Goal: Task Accomplishment & Management: Complete application form

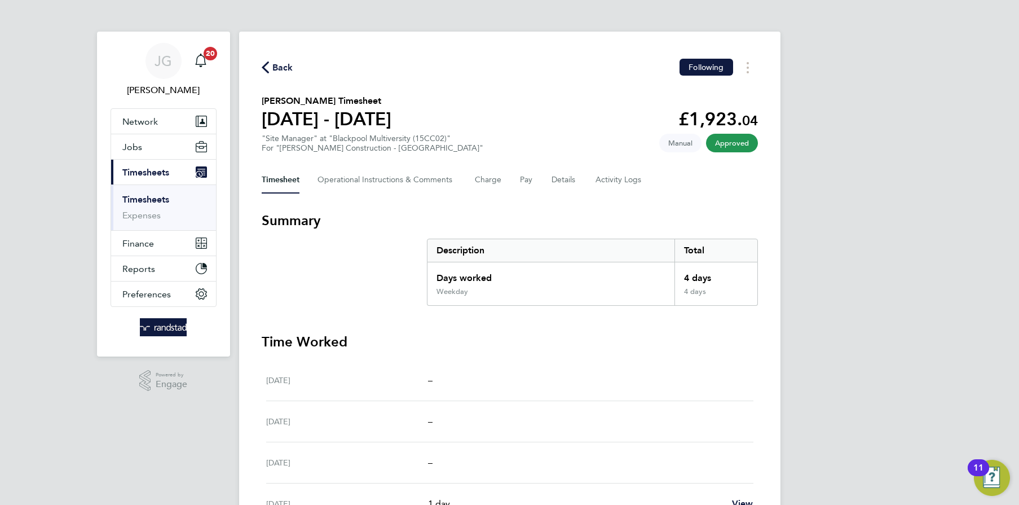
click at [153, 202] on link "Timesheets" at bounding box center [145, 199] width 47 height 11
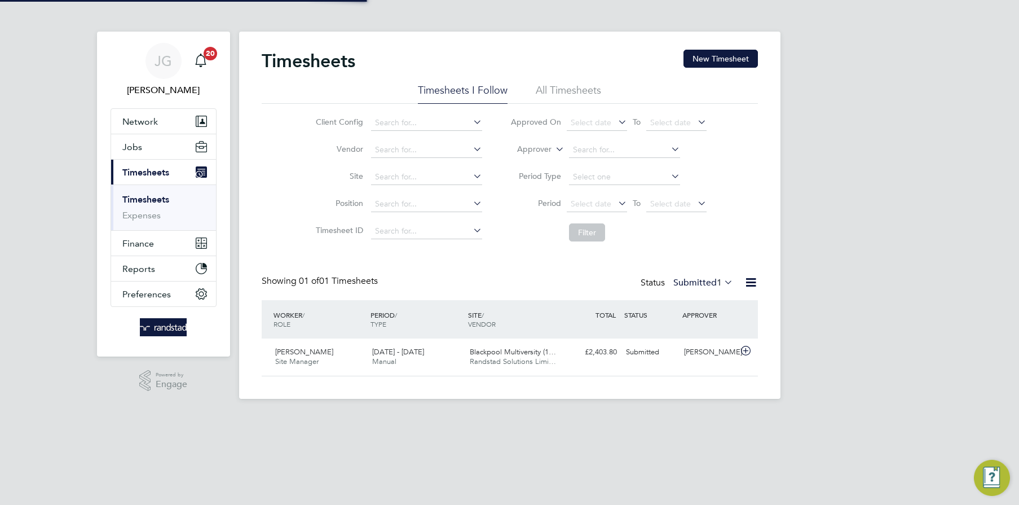
scroll to position [28, 98]
click at [758, 55] on div "Timesheets New Timesheet Timesheets I Follow All Timesheets Client Config Vendo…" at bounding box center [510, 215] width 542 height 367
click at [741, 56] on button "New Timesheet" at bounding box center [721, 59] width 74 height 18
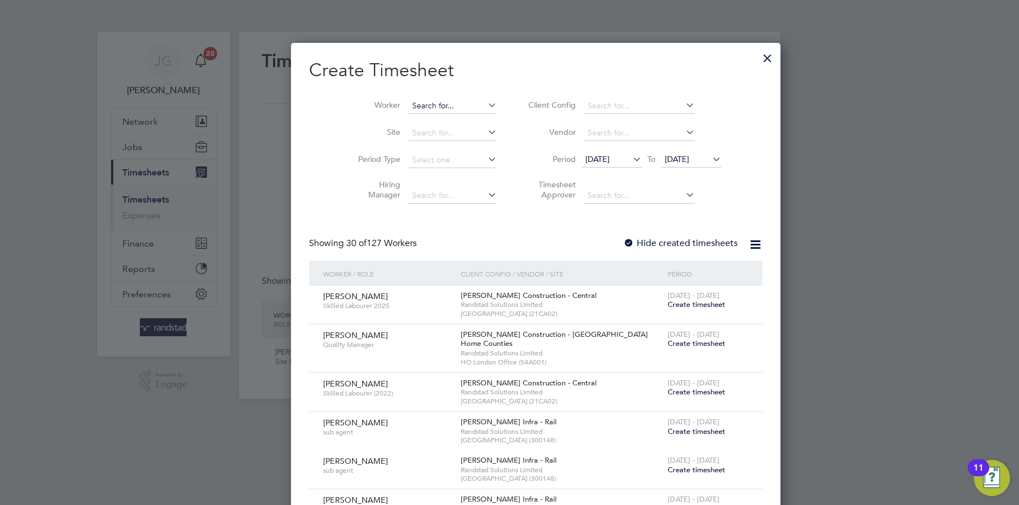
scroll to position [2042, 437]
click at [408, 108] on input at bounding box center [452, 106] width 89 height 16
click at [407, 134] on b "[PERSON_NAME]" at bounding box center [418, 136] width 65 height 10
type input "[PERSON_NAME]"
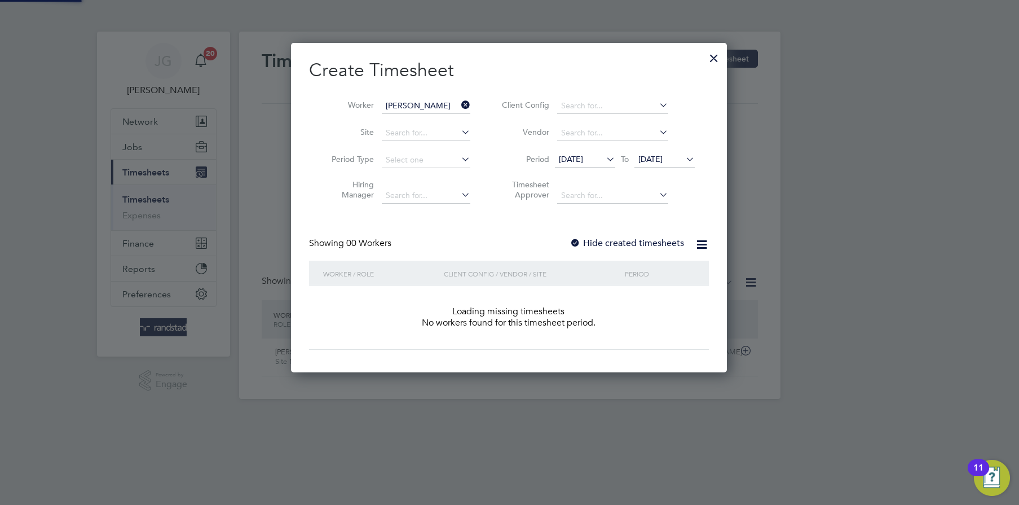
scroll to position [317, 437]
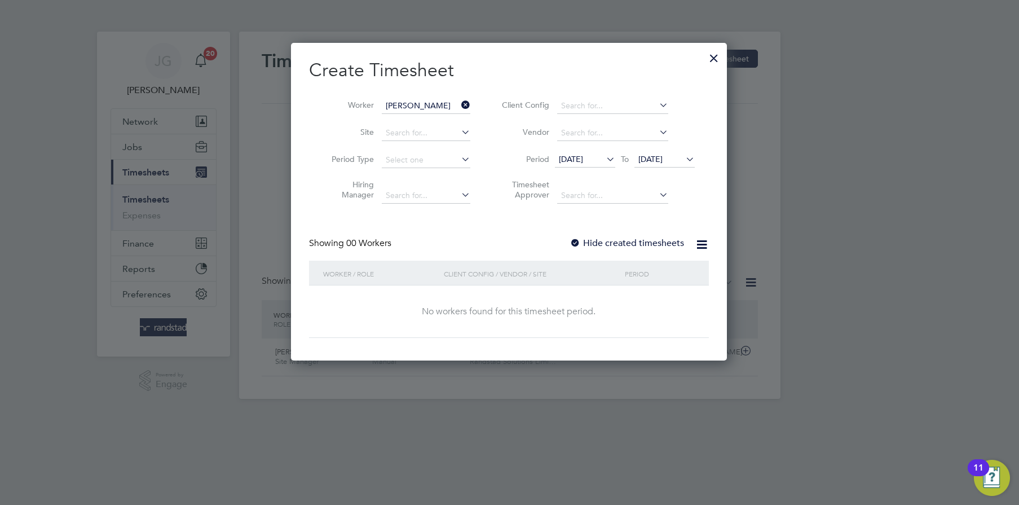
click at [624, 239] on label "Hide created timesheets" at bounding box center [627, 243] width 115 height 11
click at [656, 151] on li "Period [DATE] To [DATE]" at bounding box center [597, 160] width 225 height 27
click at [657, 155] on span "[DATE]" at bounding box center [651, 159] width 24 height 10
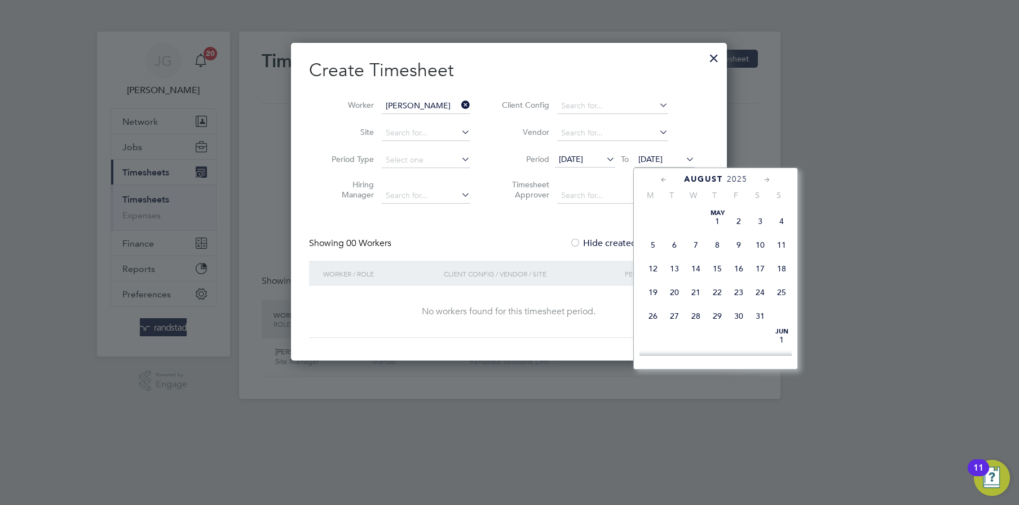
scroll to position [423, 0]
click at [667, 284] on span "26" at bounding box center [674, 273] width 21 height 21
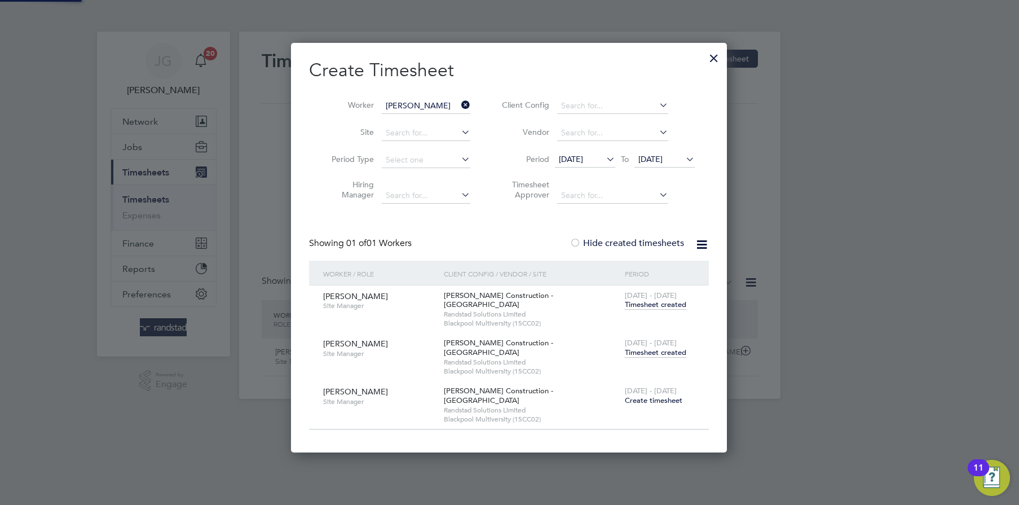
scroll to position [381, 437]
click at [654, 348] on span "Timesheet created" at bounding box center [655, 353] width 61 height 10
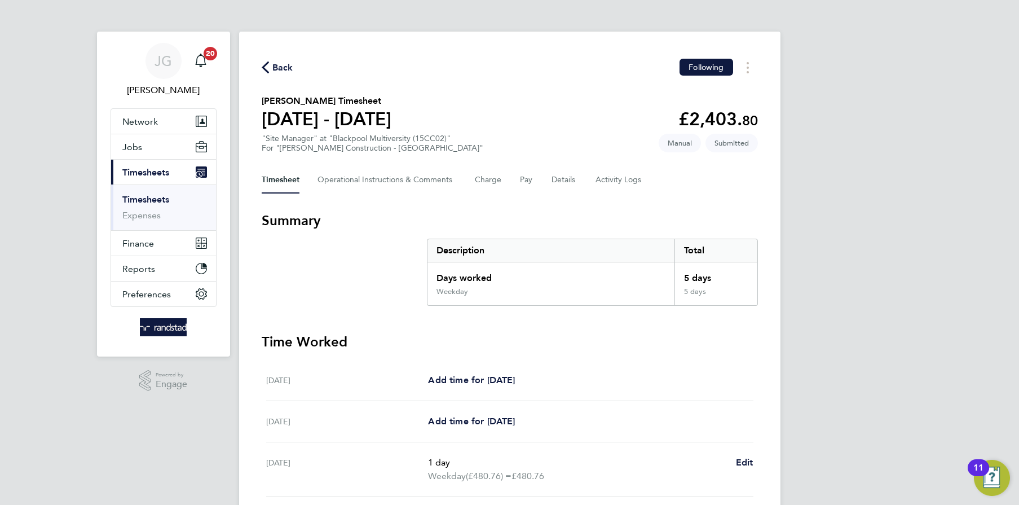
click at [162, 193] on ul "Timesheets Expenses" at bounding box center [163, 207] width 105 height 46
click at [162, 197] on link "Timesheets" at bounding box center [145, 199] width 47 height 11
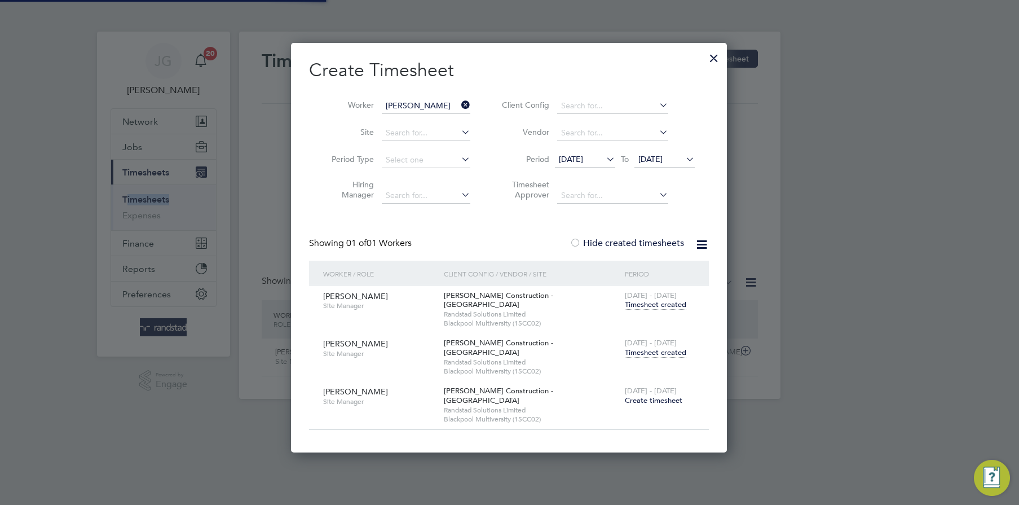
scroll to position [28, 98]
click at [458, 105] on input "[PERSON_NAME]" at bounding box center [426, 106] width 89 height 16
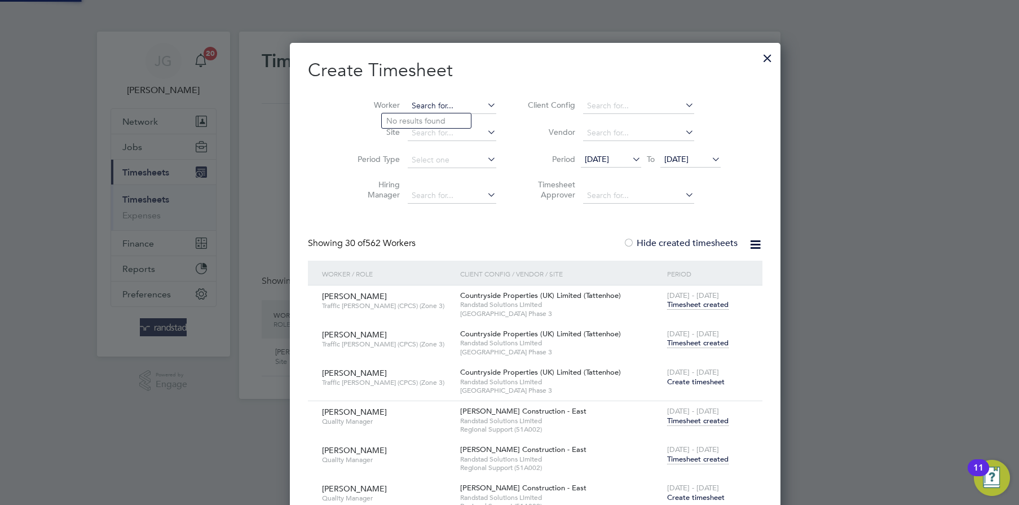
scroll to position [3914, 439]
type input "s"
click at [453, 124] on li "[PERSON_NAME] th" at bounding box center [431, 120] width 98 height 15
type input "[PERSON_NAME]"
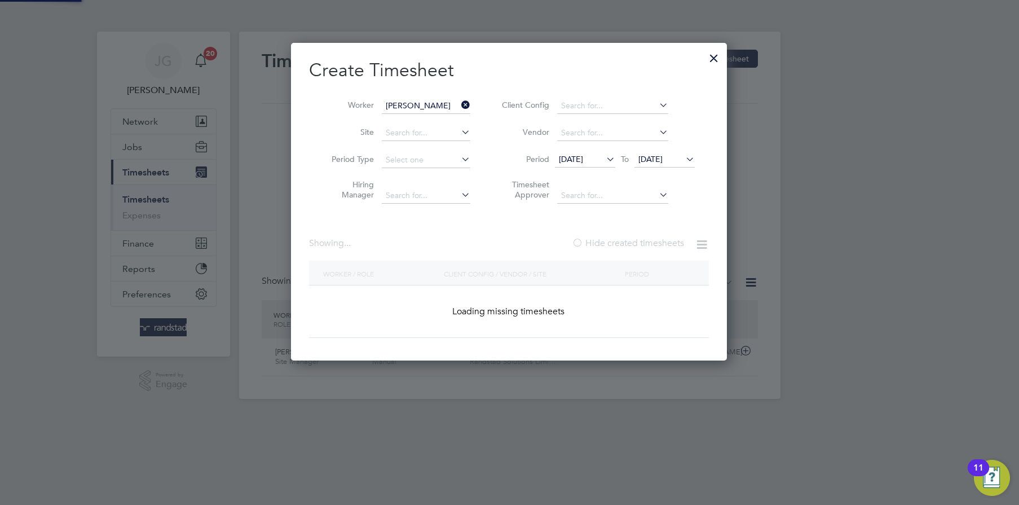
scroll to position [381, 437]
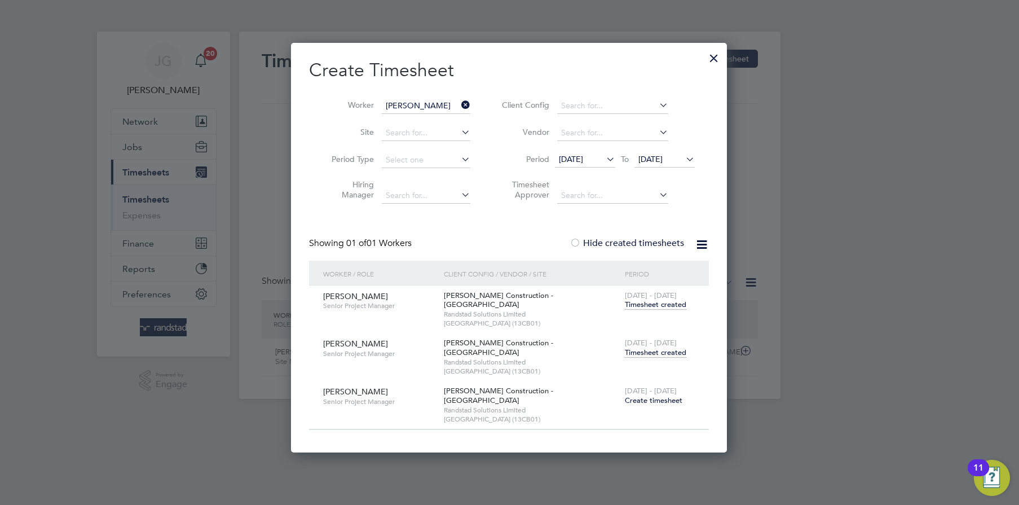
click at [650, 348] on span "Timesheet created" at bounding box center [655, 353] width 61 height 10
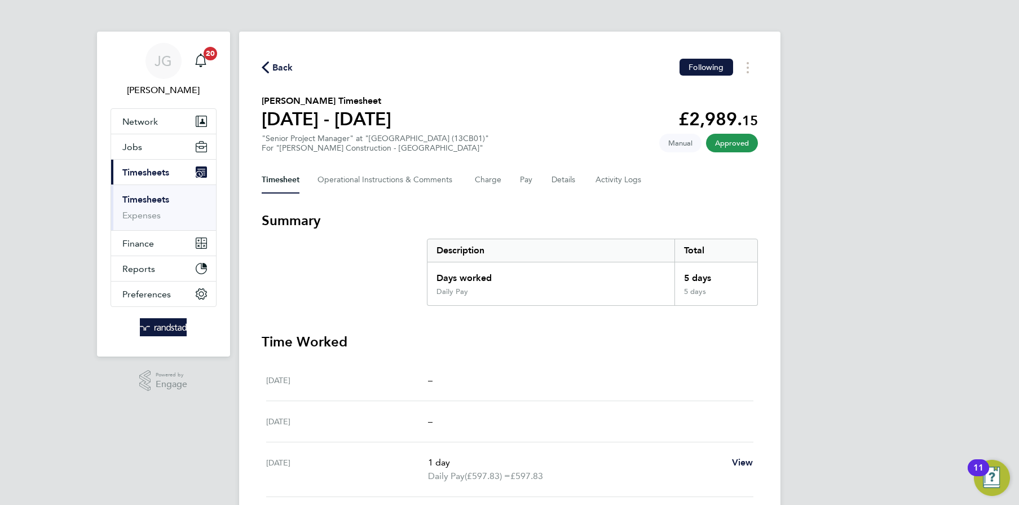
click at [165, 196] on link "Timesheets" at bounding box center [145, 199] width 47 height 11
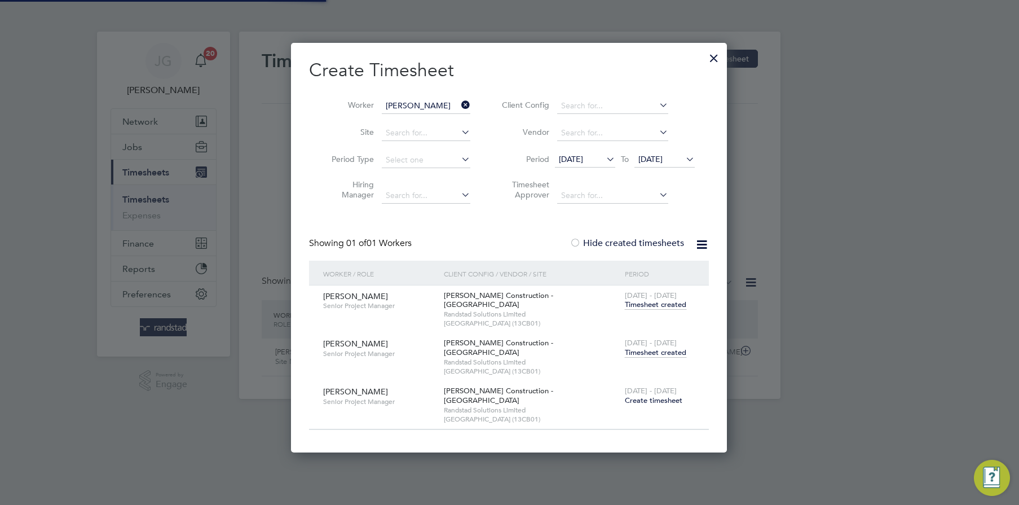
scroll to position [28, 98]
click at [459, 107] on icon at bounding box center [459, 105] width 0 height 16
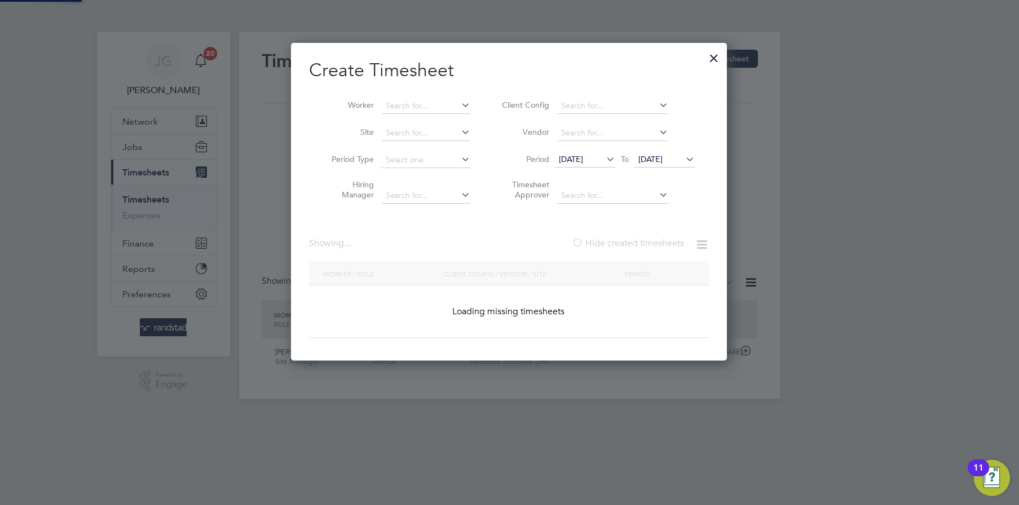
scroll to position [317, 437]
click at [447, 107] on input at bounding box center [426, 106] width 89 height 16
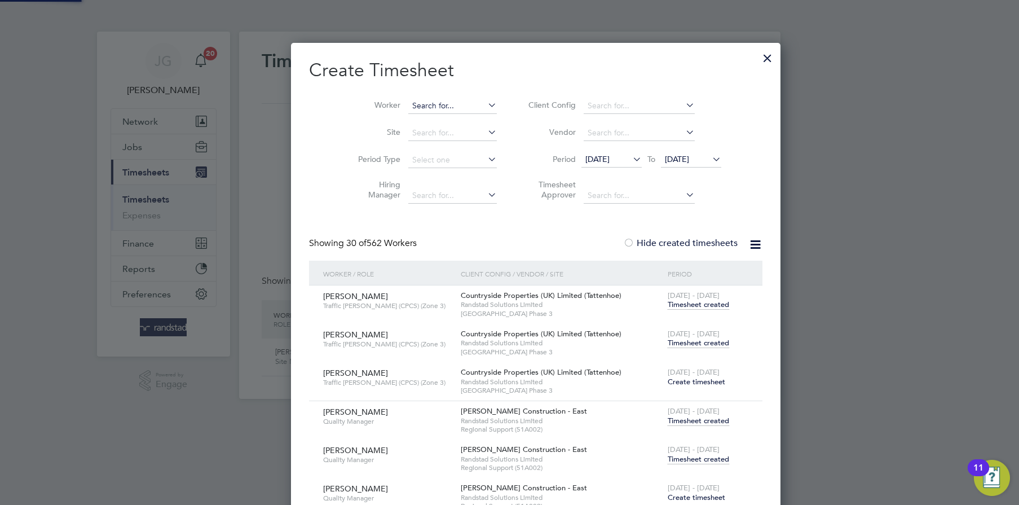
scroll to position [3914, 439]
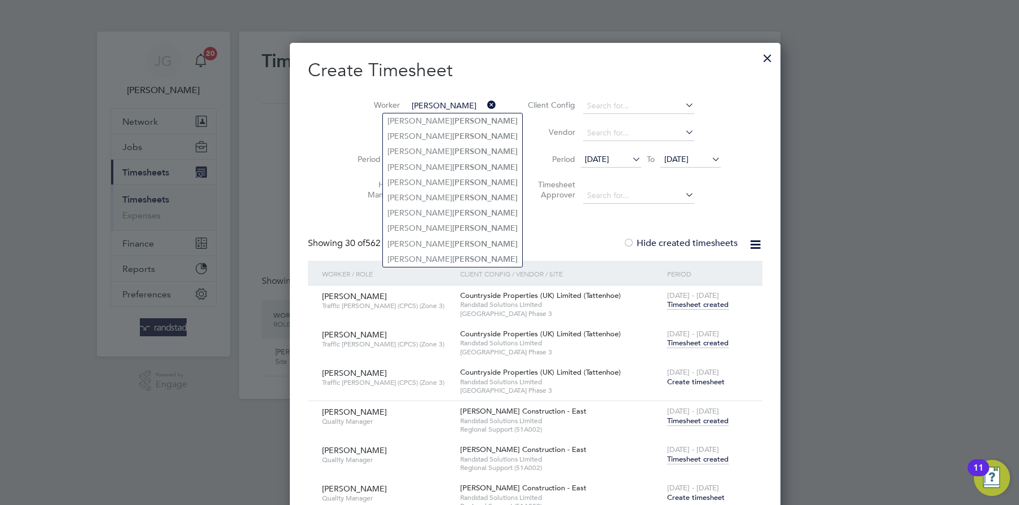
click at [408, 103] on input "[PERSON_NAME]" at bounding box center [452, 106] width 89 height 16
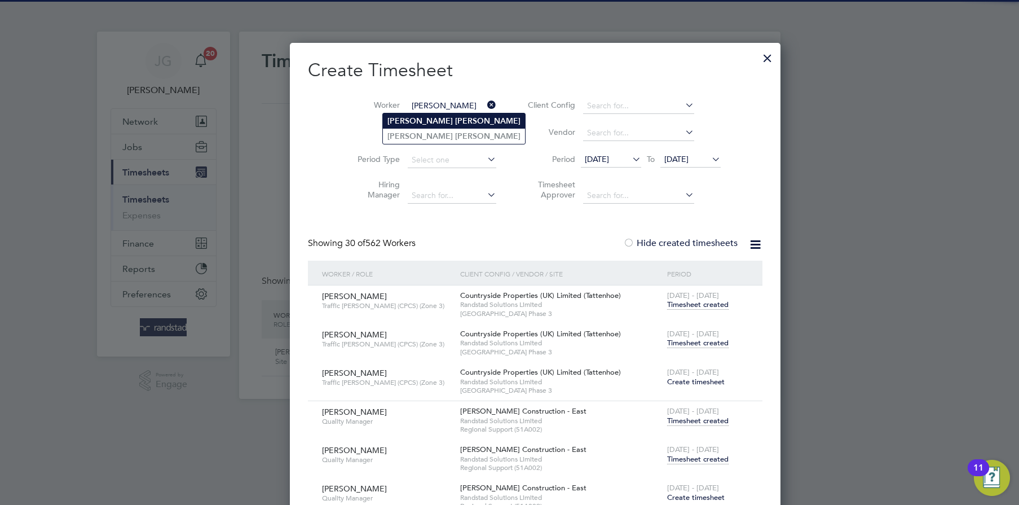
click at [397, 118] on b "[PERSON_NAME]" at bounding box center [420, 121] width 65 height 10
type input "[PERSON_NAME]"
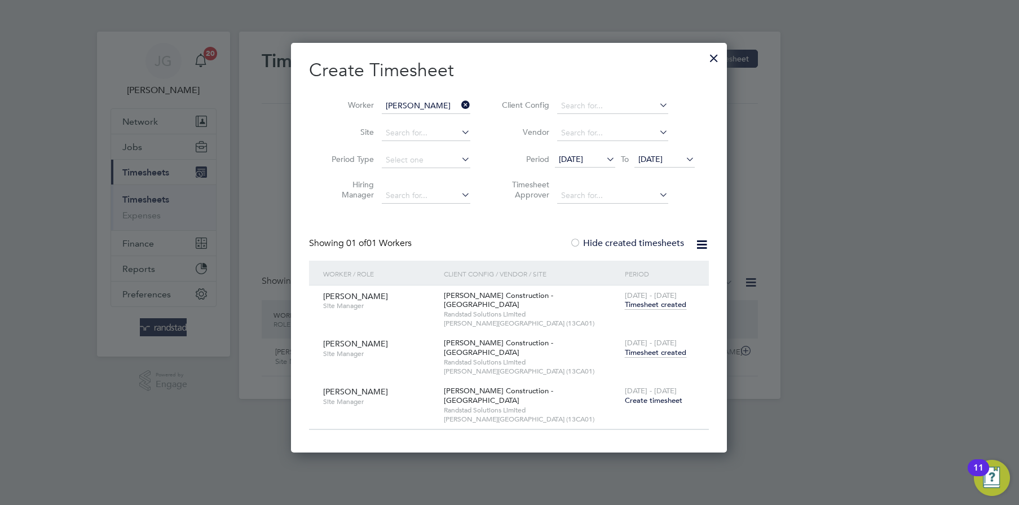
scroll to position [381, 437]
click at [654, 348] on span "Timesheet created" at bounding box center [655, 353] width 61 height 10
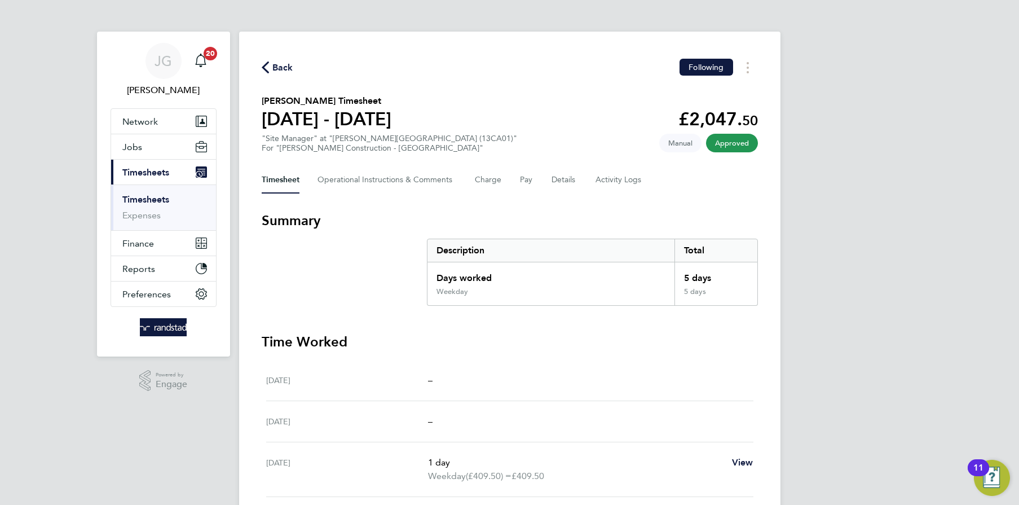
click at [169, 198] on link "Timesheets" at bounding box center [145, 199] width 47 height 11
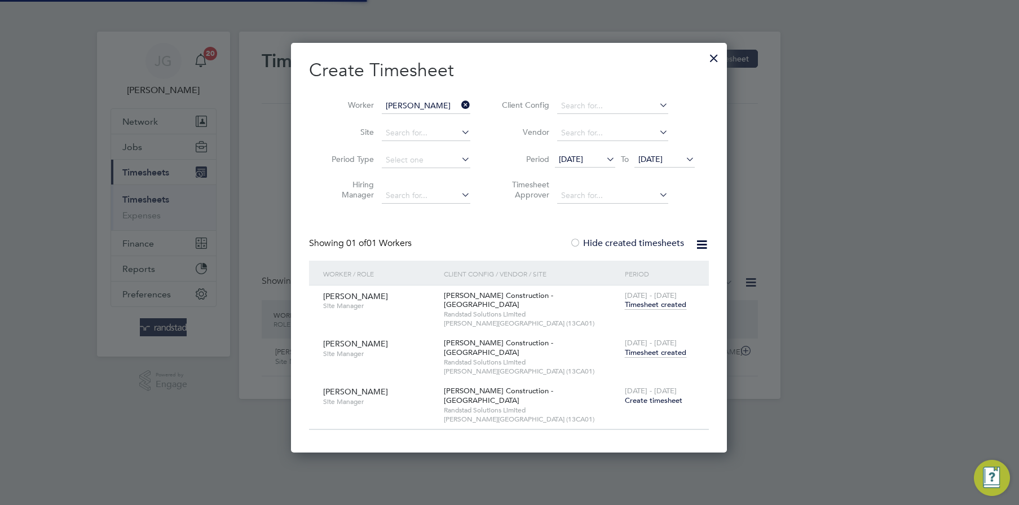
scroll to position [28, 98]
click at [459, 104] on icon at bounding box center [459, 105] width 0 height 16
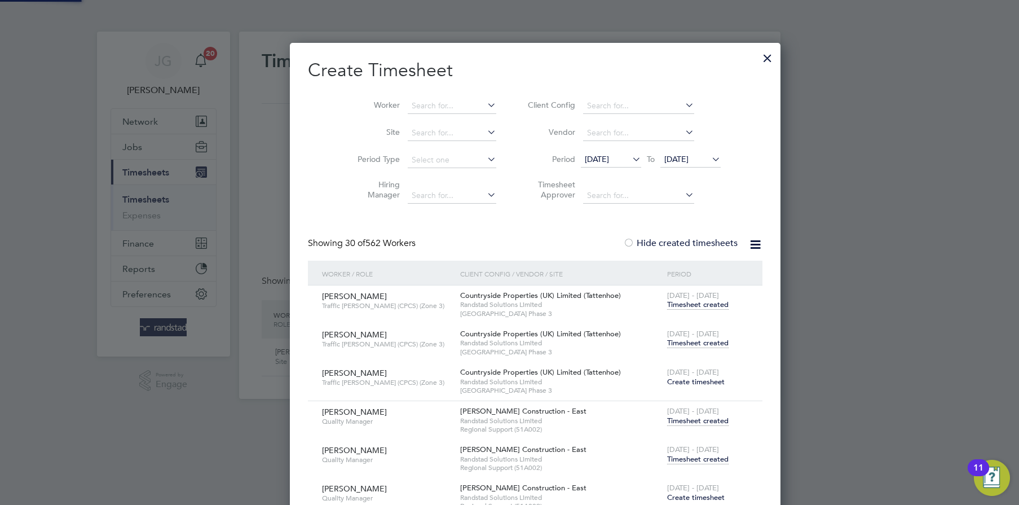
scroll to position [3914, 439]
click at [454, 107] on input at bounding box center [452, 106] width 89 height 16
click at [454, 123] on li "Vita lie Sobranetchi" at bounding box center [426, 120] width 89 height 15
type input "[PERSON_NAME]"
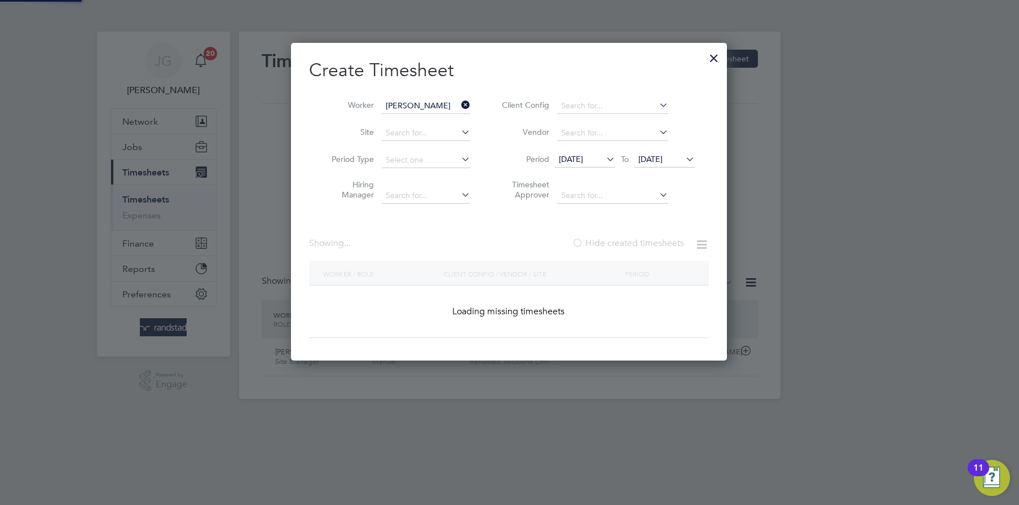
scroll to position [381, 437]
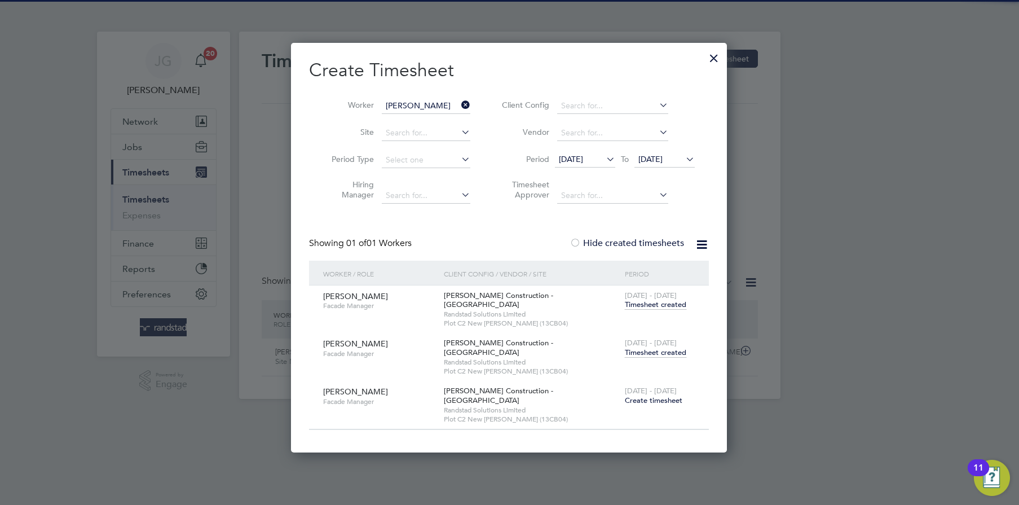
click at [657, 348] on span "Timesheet created" at bounding box center [655, 353] width 61 height 10
